Goal: Complete application form

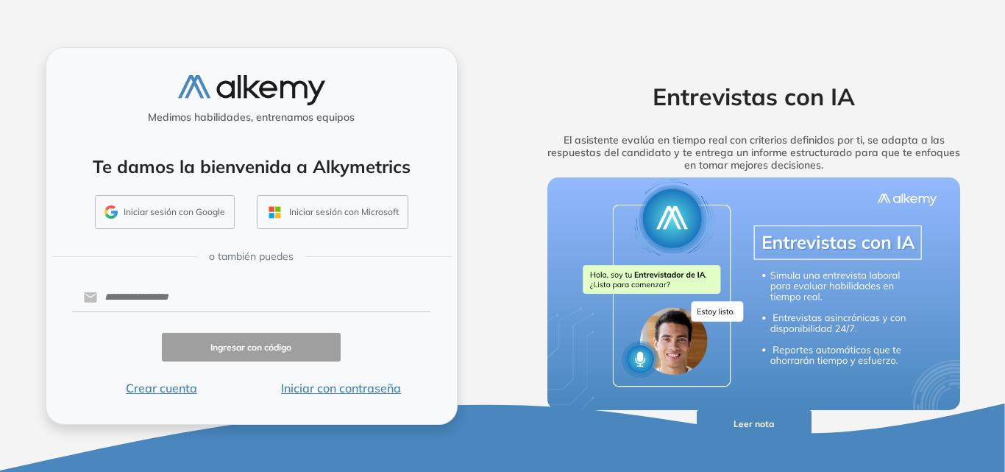
click at [180, 205] on button "Iniciar sesión con Google" at bounding box center [165, 212] width 140 height 34
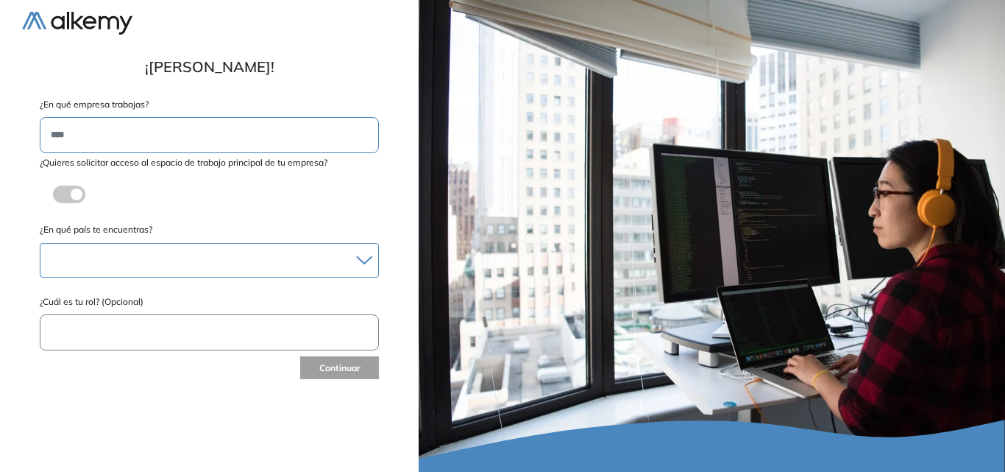
click at [197, 266] on div at bounding box center [209, 259] width 338 height 21
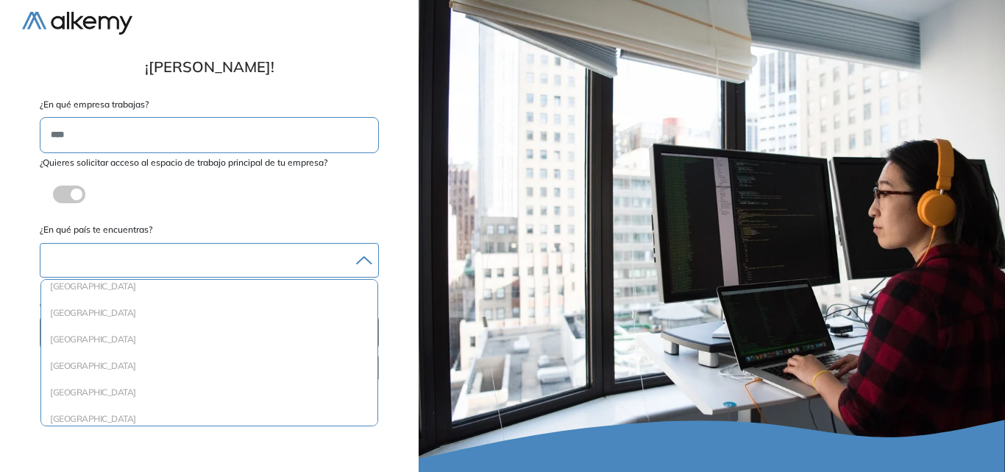
scroll to position [1575, 0]
click at [64, 367] on li "[GEOGRAPHIC_DATA]" at bounding box center [209, 366] width 325 height 15
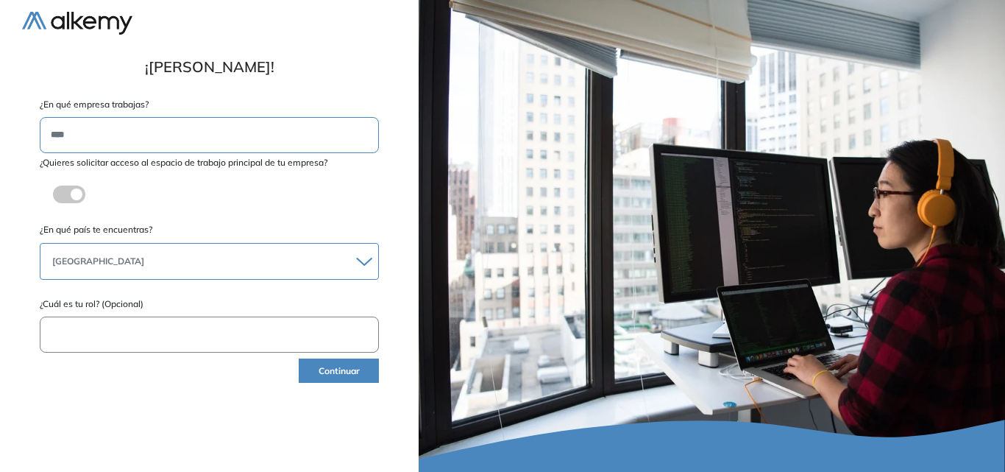
click at [213, 341] on input "text" at bounding box center [209, 334] width 339 height 36
click at [65, 193] on span at bounding box center [59, 191] width 12 height 12
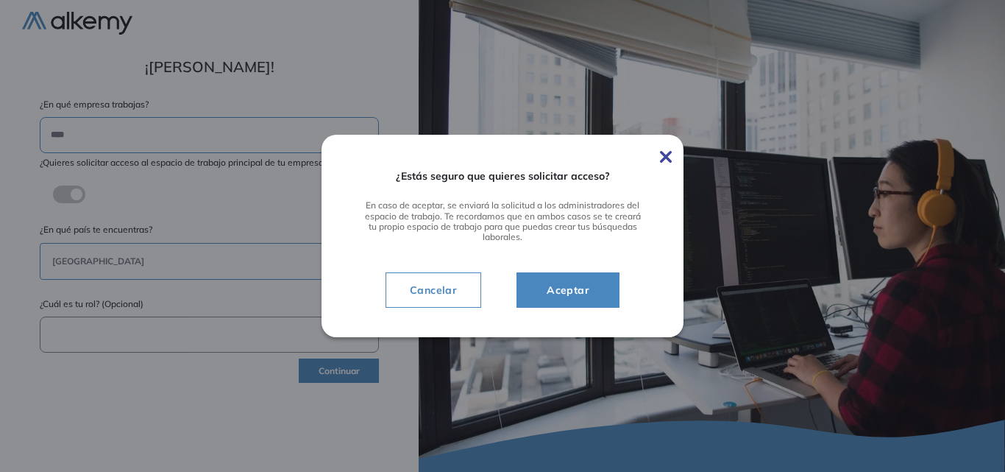
click at [573, 291] on span "Aceptar" at bounding box center [568, 290] width 66 height 18
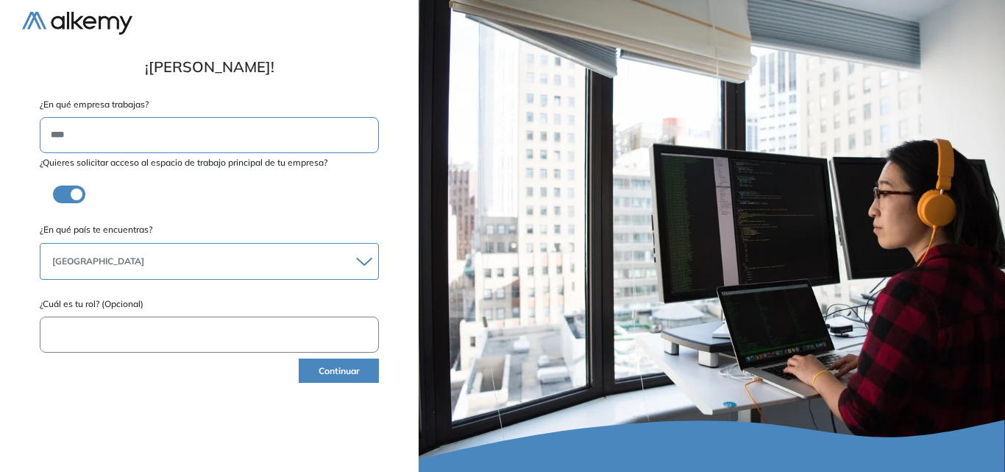
click at [230, 333] on input "text" at bounding box center [209, 334] width 339 height 36
type input "**********"
click at [227, 389] on div "**********" at bounding box center [209, 236] width 375 height 448
click at [358, 376] on button "Continuar" at bounding box center [339, 370] width 80 height 24
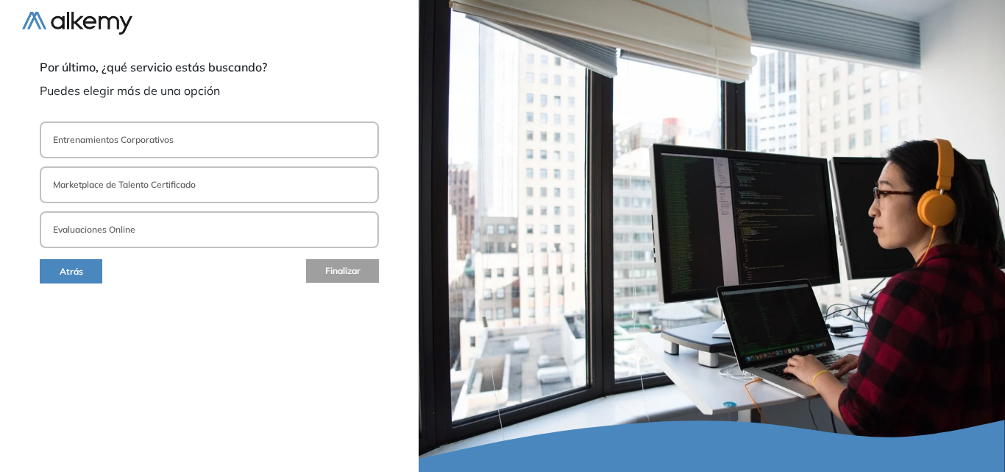
click at [155, 238] on button "Evaluaciones Online" at bounding box center [209, 229] width 339 height 37
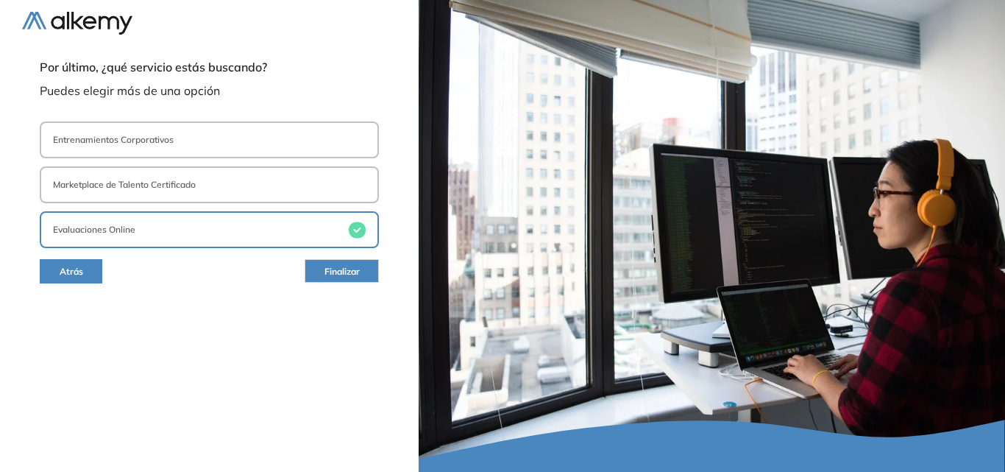
click at [345, 272] on span "Finalizar" at bounding box center [342, 272] width 35 height 14
